Goal: Task Accomplishment & Management: Complete application form

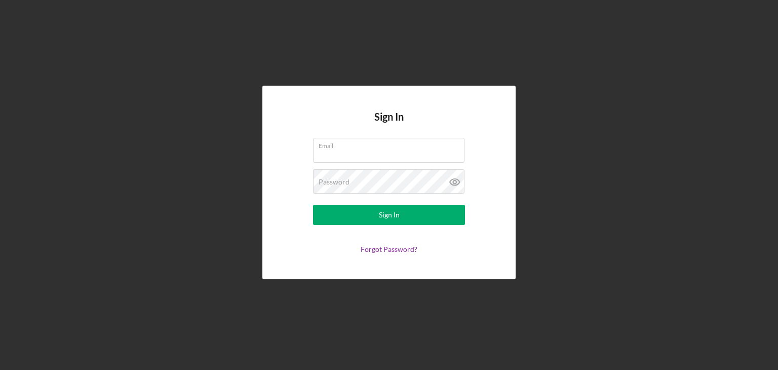
type input "[EMAIL_ADDRESS][DOMAIN_NAME]"
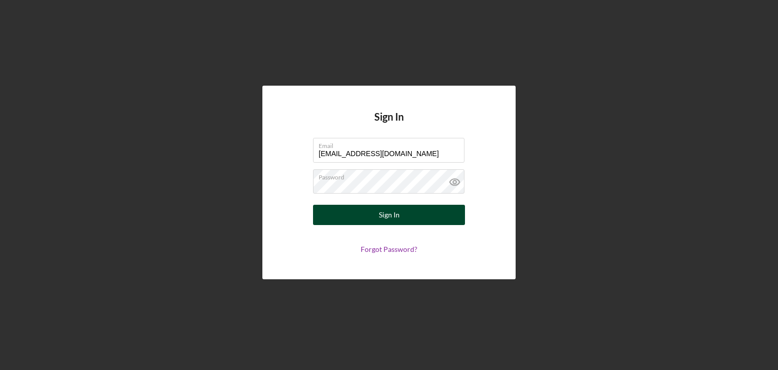
click at [388, 213] on div "Sign In" at bounding box center [389, 215] width 21 height 20
click at [401, 219] on button "Sign In" at bounding box center [389, 215] width 152 height 20
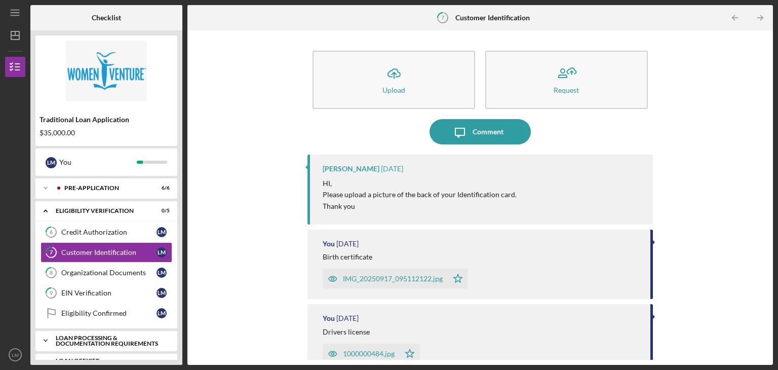
click at [45, 340] on icon "Icon/Expander" at bounding box center [45, 340] width 20 height 20
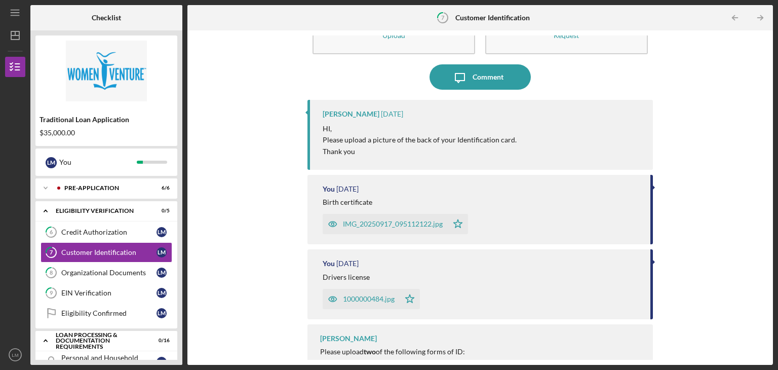
scroll to position [69, 0]
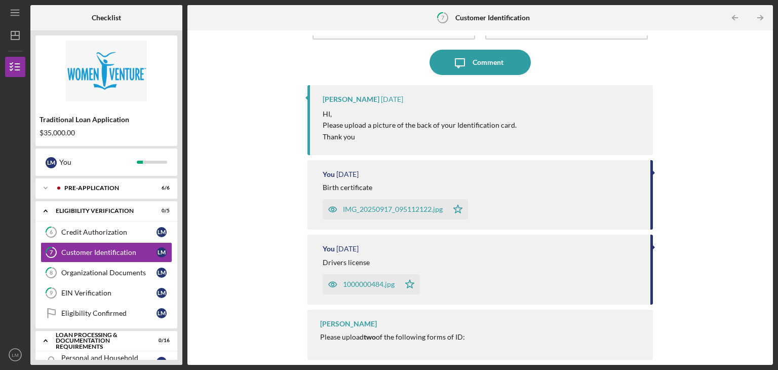
click at [179, 230] on div "Traditional Loan Application $35,000.00 [PERSON_NAME] You Icon/Expander Pre-App…" at bounding box center [106, 197] width 152 height 335
click at [152, 120] on div "Traditional Loan Application" at bounding box center [107, 120] width 134 height 8
click at [41, 350] on icon "Personal and Household Expenses" at bounding box center [51, 361] width 25 height 25
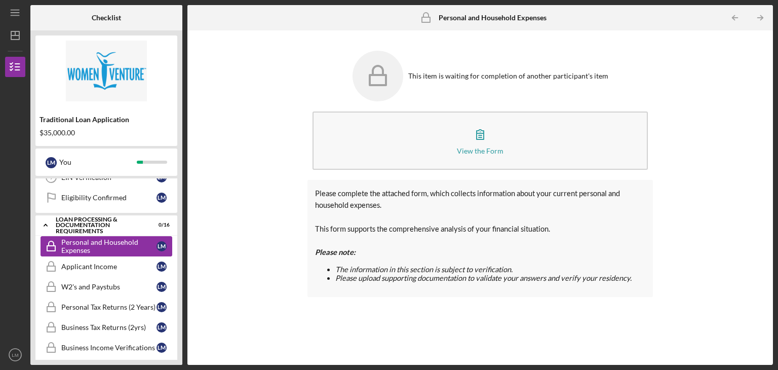
scroll to position [122, 0]
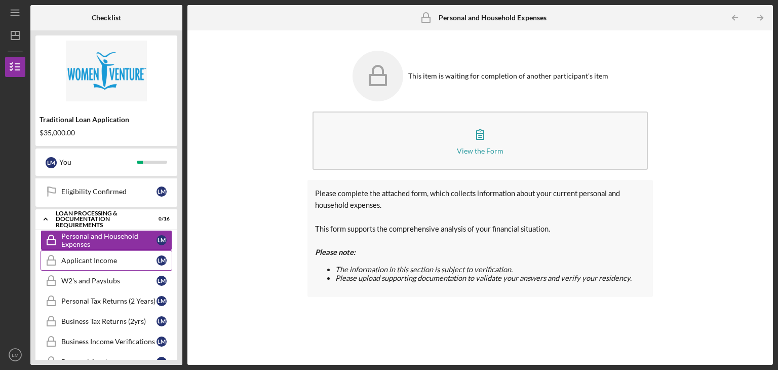
click at [106, 257] on div "Applicant Income" at bounding box center [108, 260] width 95 height 8
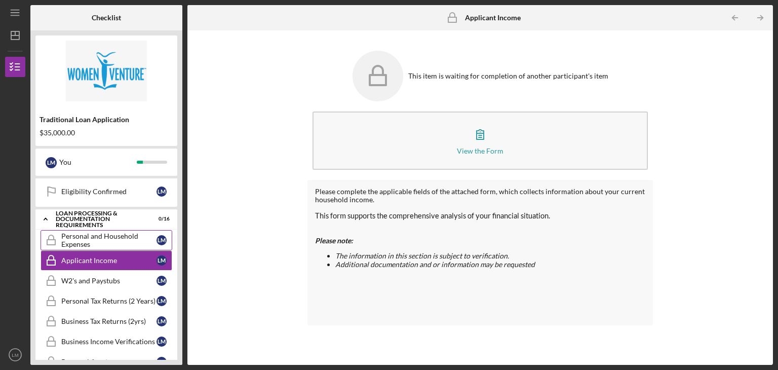
click at [99, 243] on div "Personal and Household Expenses" at bounding box center [108, 240] width 95 height 16
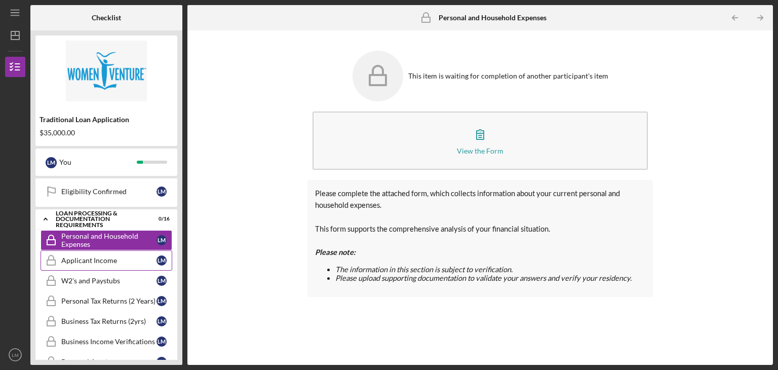
click at [99, 260] on div "Applicant Income" at bounding box center [108, 260] width 95 height 8
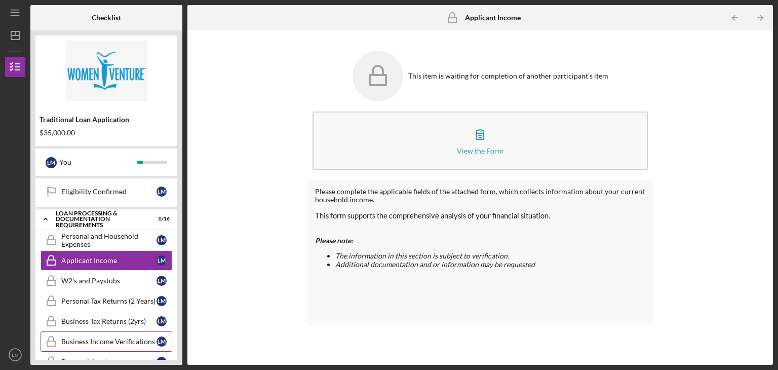
scroll to position [101, 0]
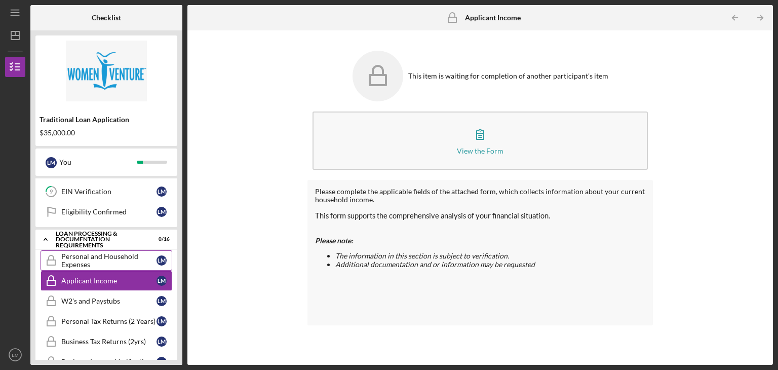
click at [99, 259] on div "Personal and Household Expenses" at bounding box center [108, 260] width 95 height 16
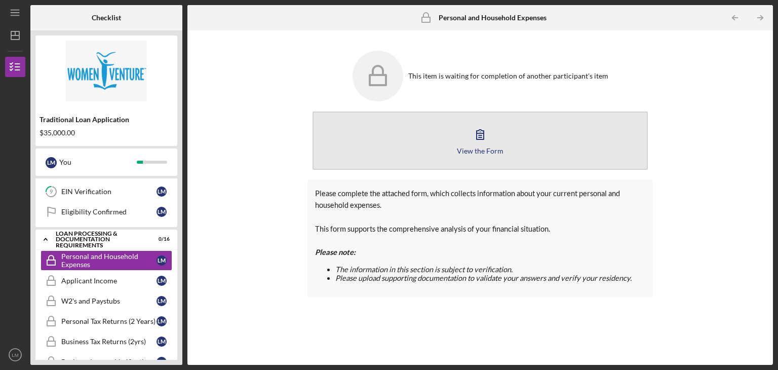
click at [485, 144] on icon "button" at bounding box center [480, 134] width 25 height 25
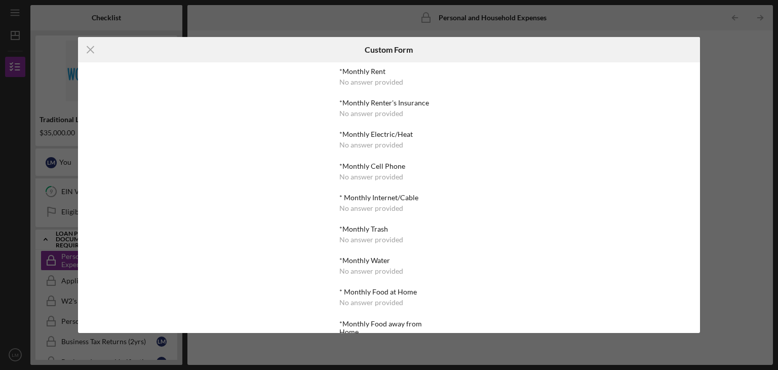
click at [371, 85] on div "No answer provided" at bounding box center [372, 82] width 64 height 8
click at [740, 91] on div "Icon/Menu Close Custom Form *Monthly Rent No answer provided *Monthly Renter's …" at bounding box center [389, 185] width 778 height 370
click at [88, 47] on line at bounding box center [90, 50] width 7 height 7
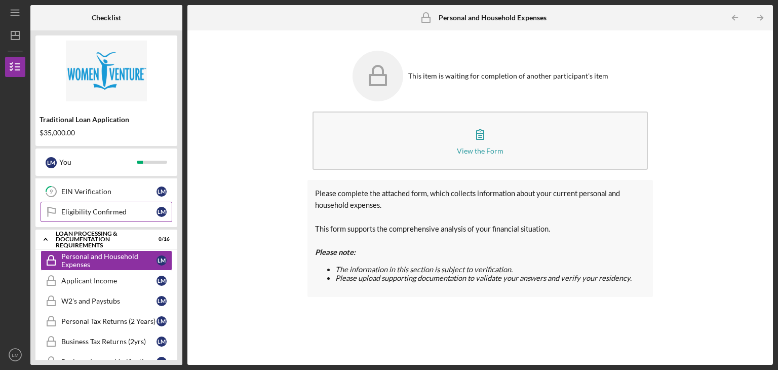
click at [89, 213] on div "Eligibility Confirmed" at bounding box center [108, 212] width 95 height 8
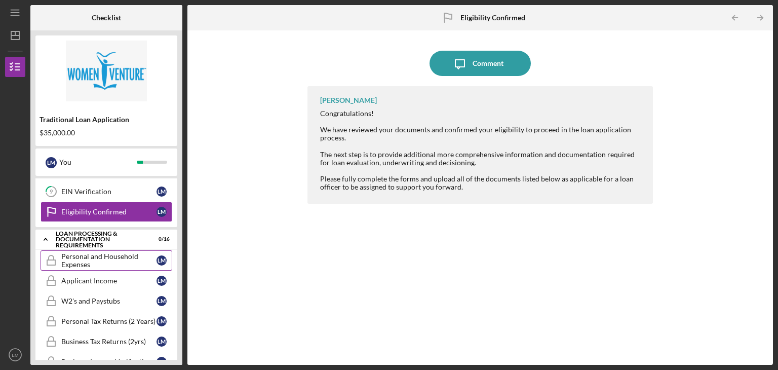
click at [97, 262] on div "Personal and Household Expenses" at bounding box center [108, 260] width 95 height 16
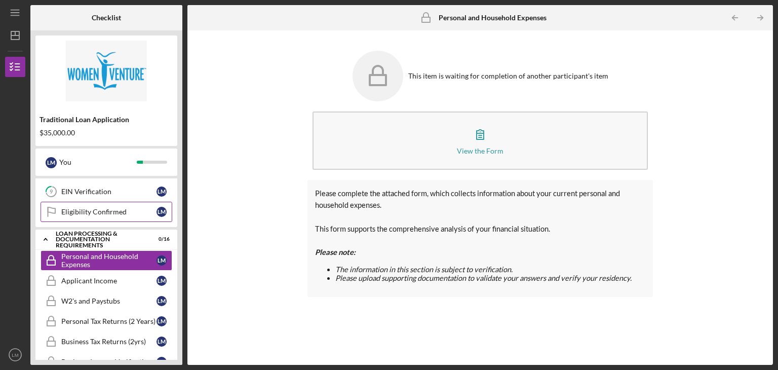
click at [127, 202] on link "Eligibility Confirmed Eligibility Confirmed [PERSON_NAME]" at bounding box center [107, 212] width 132 height 20
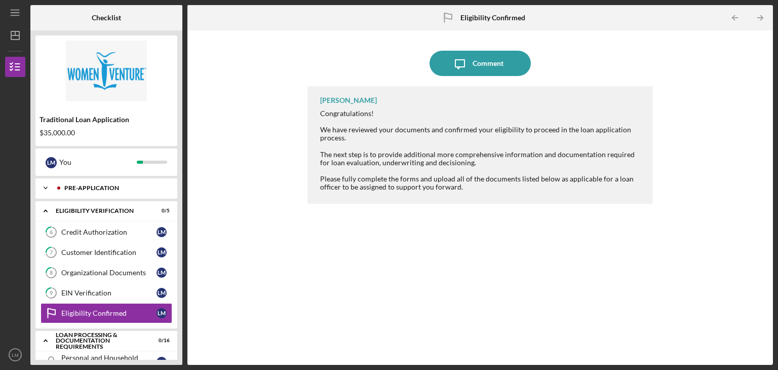
click at [45, 187] on icon "Icon/Expander" at bounding box center [45, 188] width 20 height 20
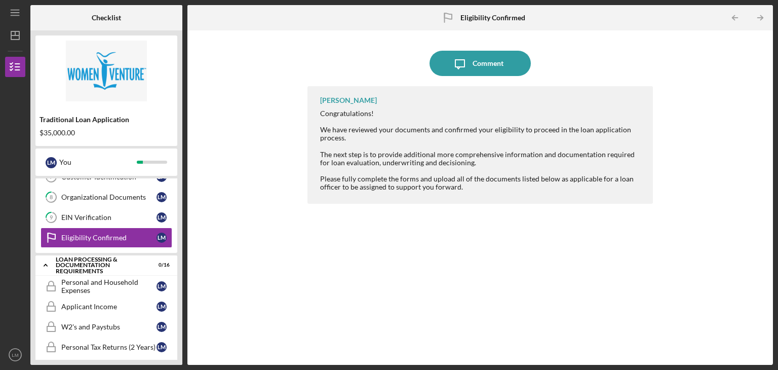
scroll to position [223, 0]
